Goal: Transaction & Acquisition: Download file/media

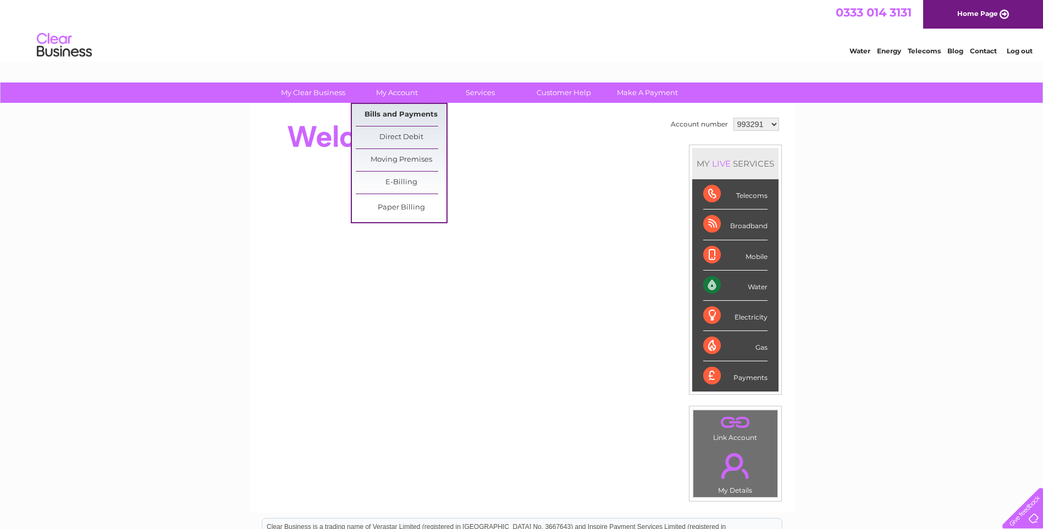
click at [406, 112] on link "Bills and Payments" at bounding box center [401, 115] width 91 height 22
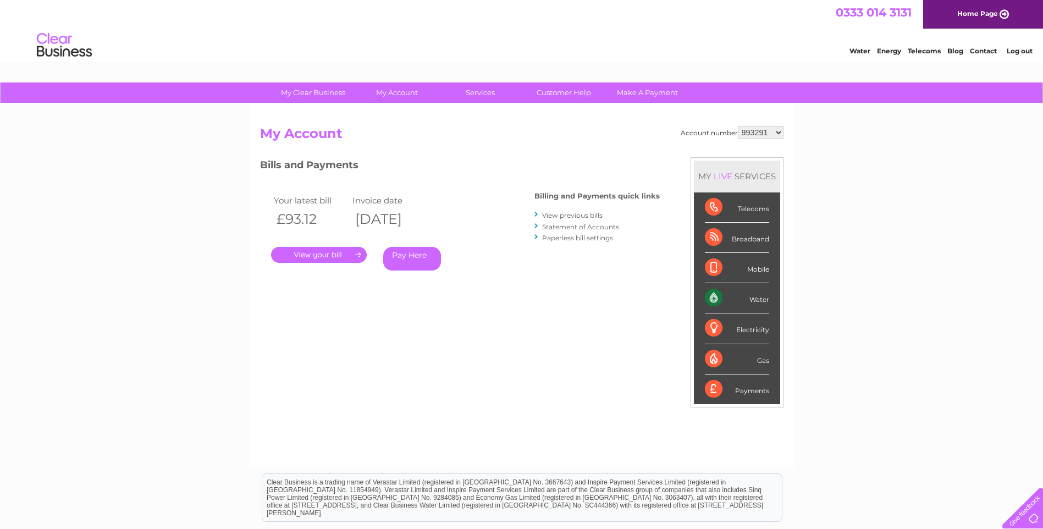
click at [778, 130] on select "993291 1114098" at bounding box center [761, 132] width 46 height 13
select select "1114098"
click at [739, 126] on select "993291 1114098" at bounding box center [761, 132] width 46 height 13
click at [343, 256] on link "." at bounding box center [319, 255] width 96 height 16
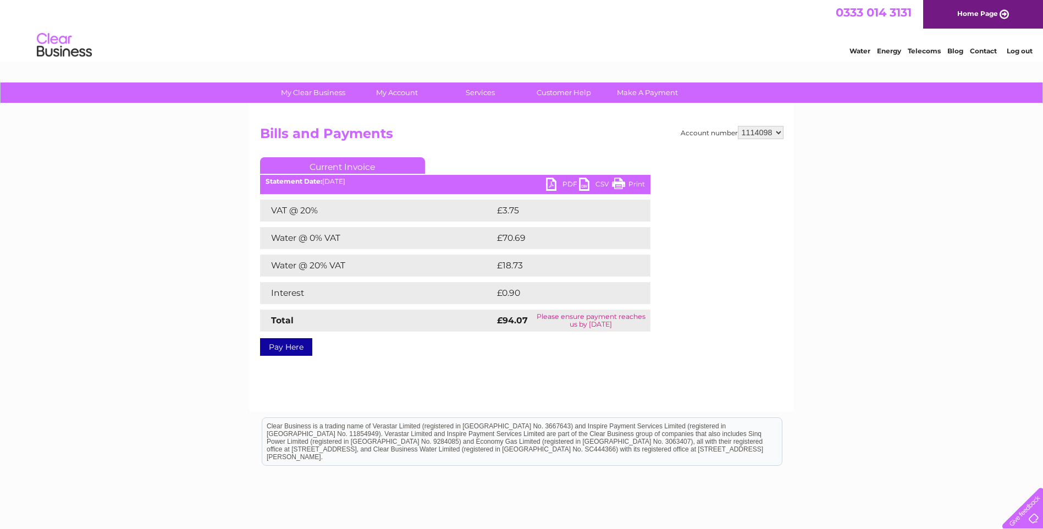
click at [556, 180] on link "PDF" at bounding box center [562, 186] width 33 height 16
click at [781, 134] on select "993291 1114098" at bounding box center [761, 132] width 46 height 13
select select "993291"
click at [739, 126] on select "993291 1114098" at bounding box center [761, 132] width 46 height 13
click at [556, 180] on link "PDF" at bounding box center [562, 186] width 33 height 16
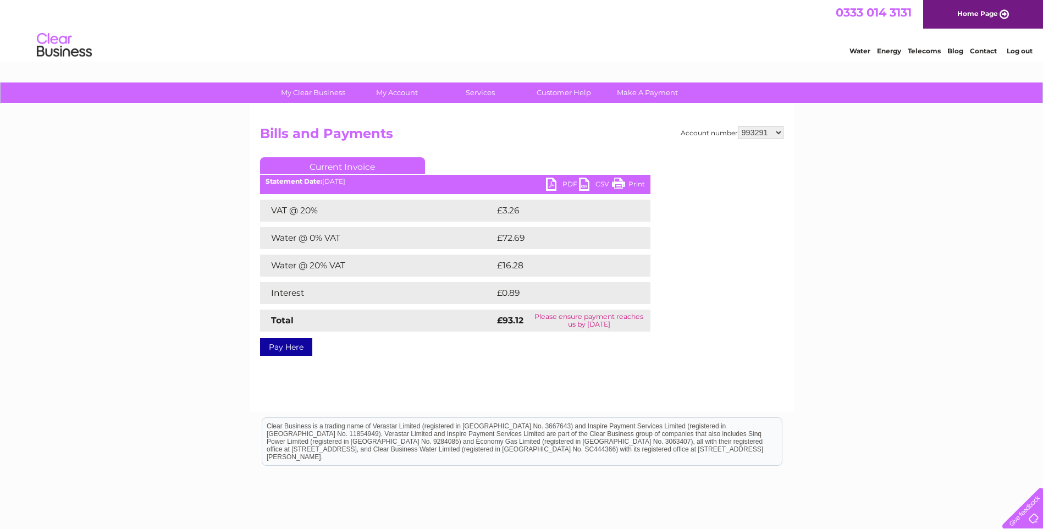
click at [561, 178] on link "PDF" at bounding box center [562, 186] width 33 height 16
